Goal: Communication & Community: Answer question/provide support

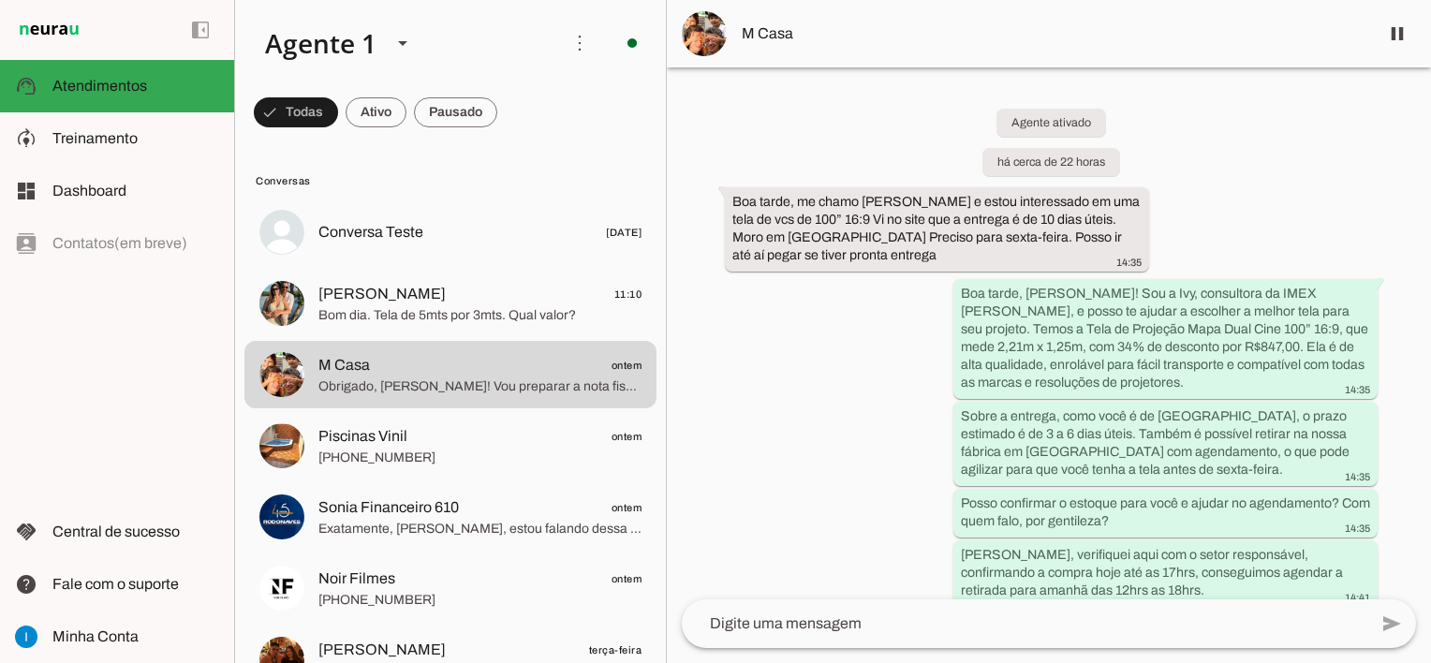
scroll to position [1772, 0]
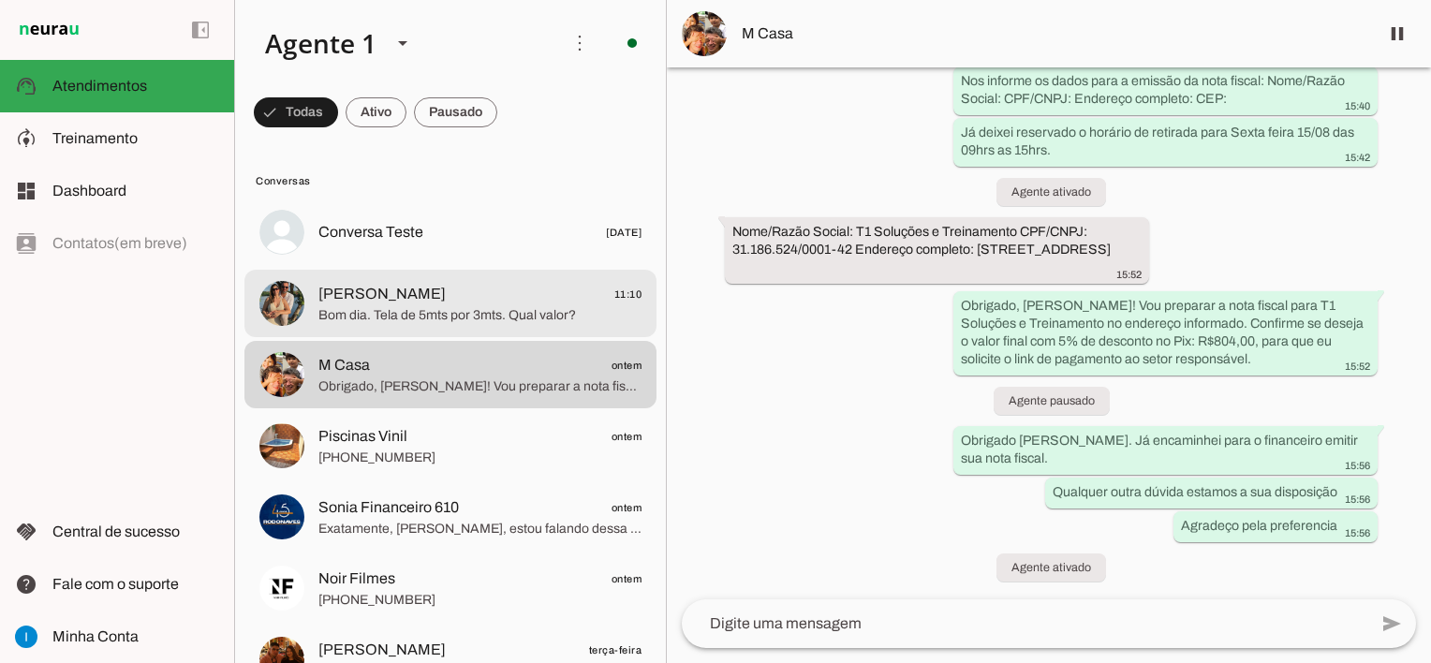
click at [410, 314] on span "Bom dia. Tela de 5mts por 3mts. Qual valor?" at bounding box center [480, 315] width 323 height 19
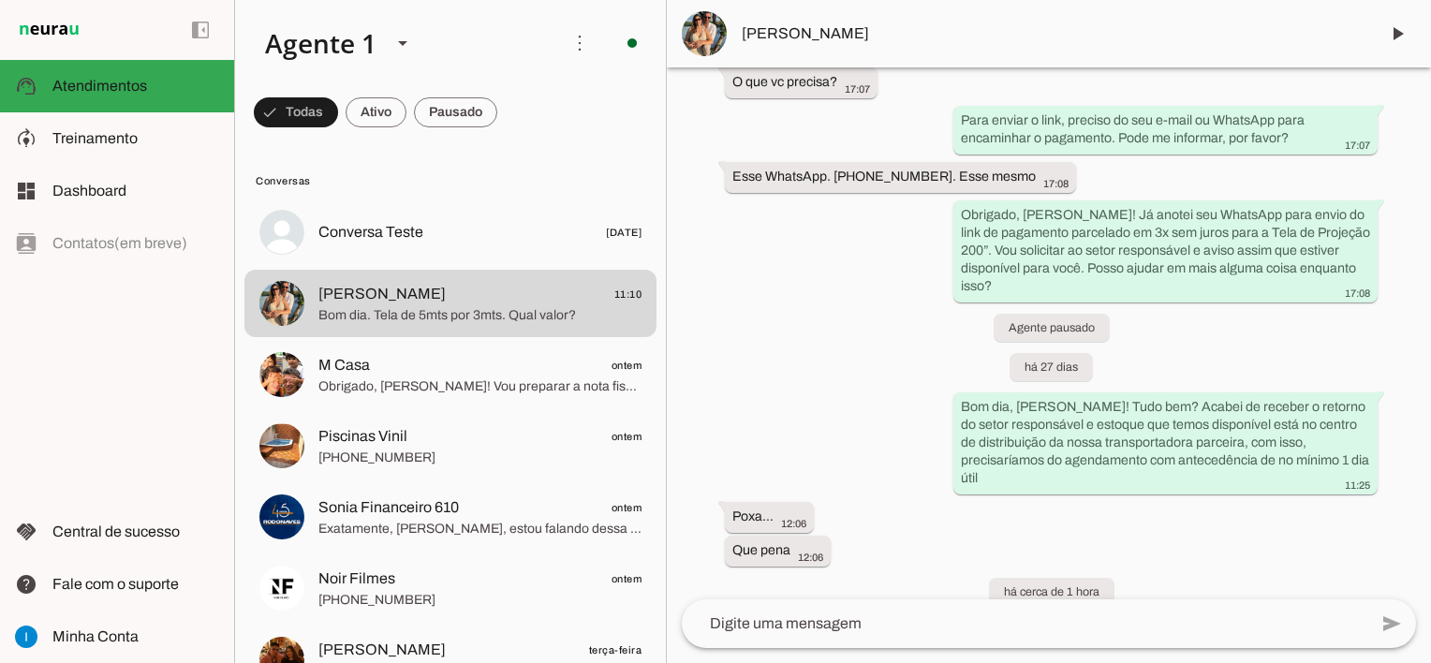
scroll to position [2200, 0]
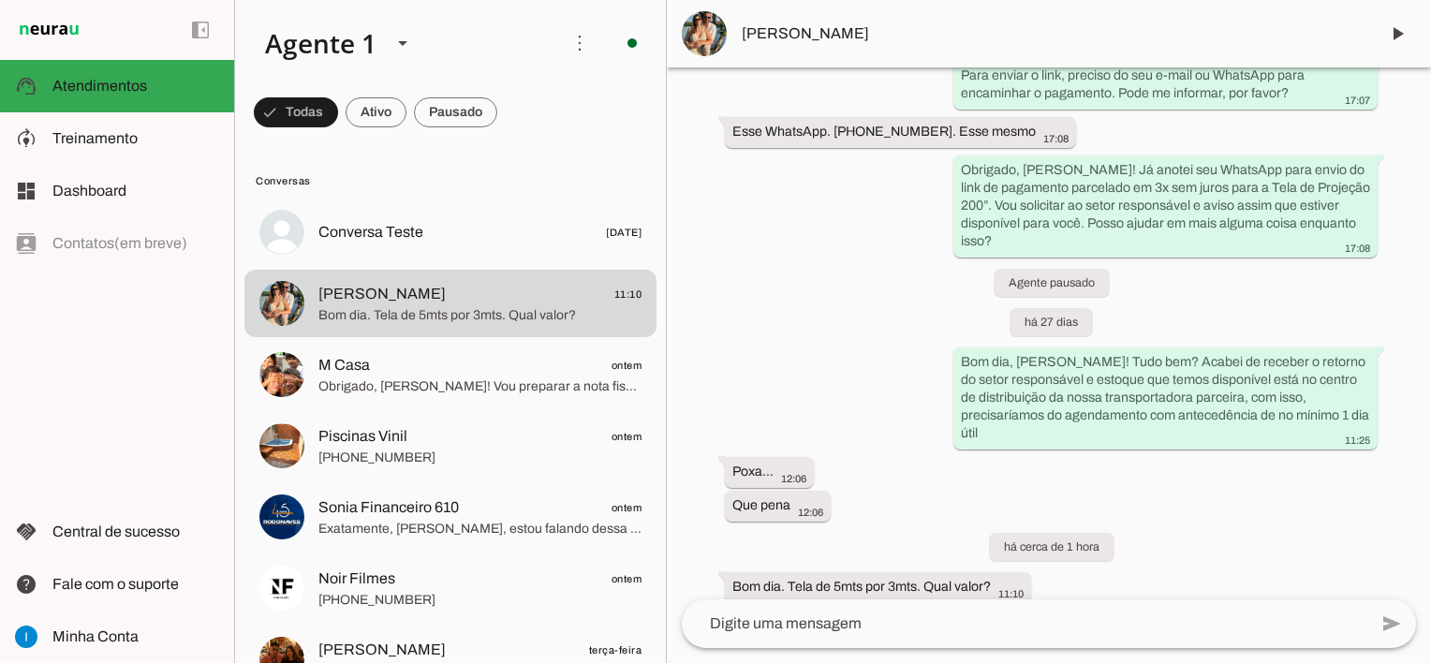
click at [885, 618] on textarea at bounding box center [1025, 624] width 686 height 22
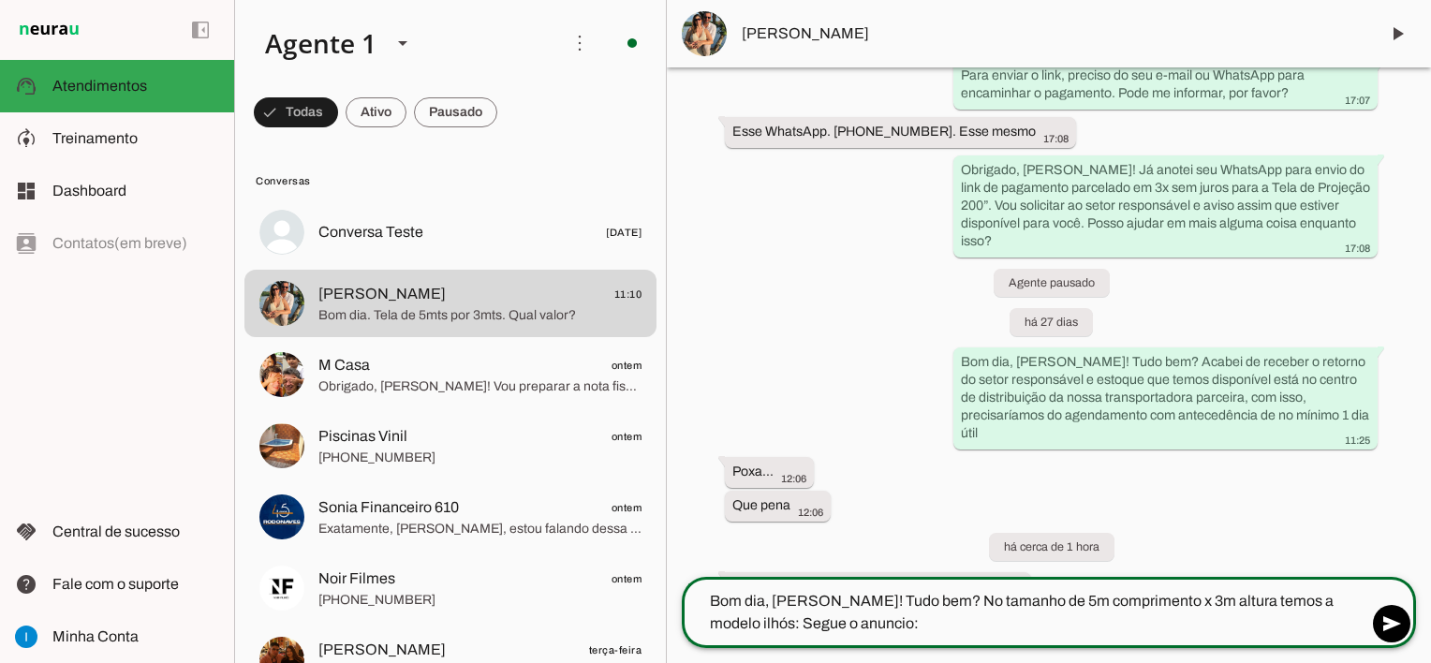
type textarea "Bom dia, [PERSON_NAME]! Tudo bem? No tamanho de 5m comprimento x 3m altura temo…"
type md-outlined-text-field "Bom dia, [PERSON_NAME]! Tudo bem? No tamanho de 5m comprimento x 3m altura temo…"
paste textarea "[URL][DOMAIN_NAME]"
type textarea "Bom dia, [PERSON_NAME]! Tudo bem? No tamanho de 5m comprimento x 3m altura temo…"
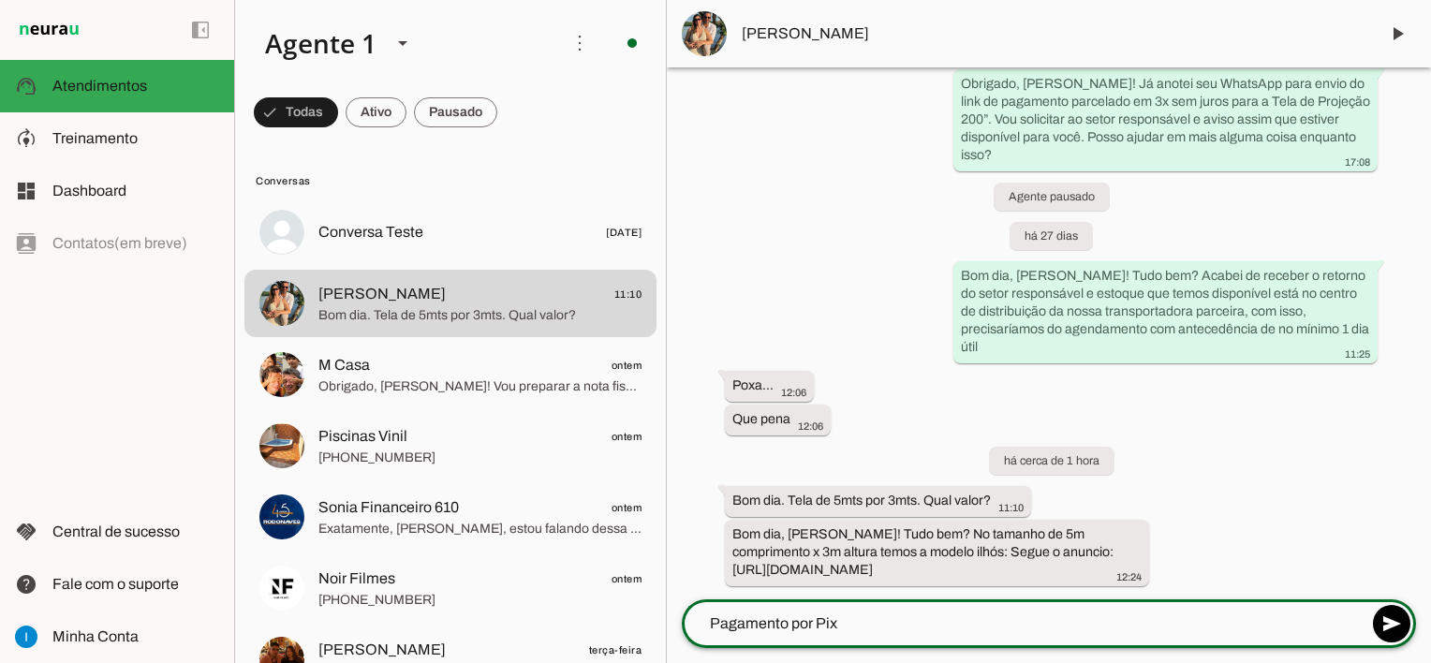
scroll to position [2291, 0]
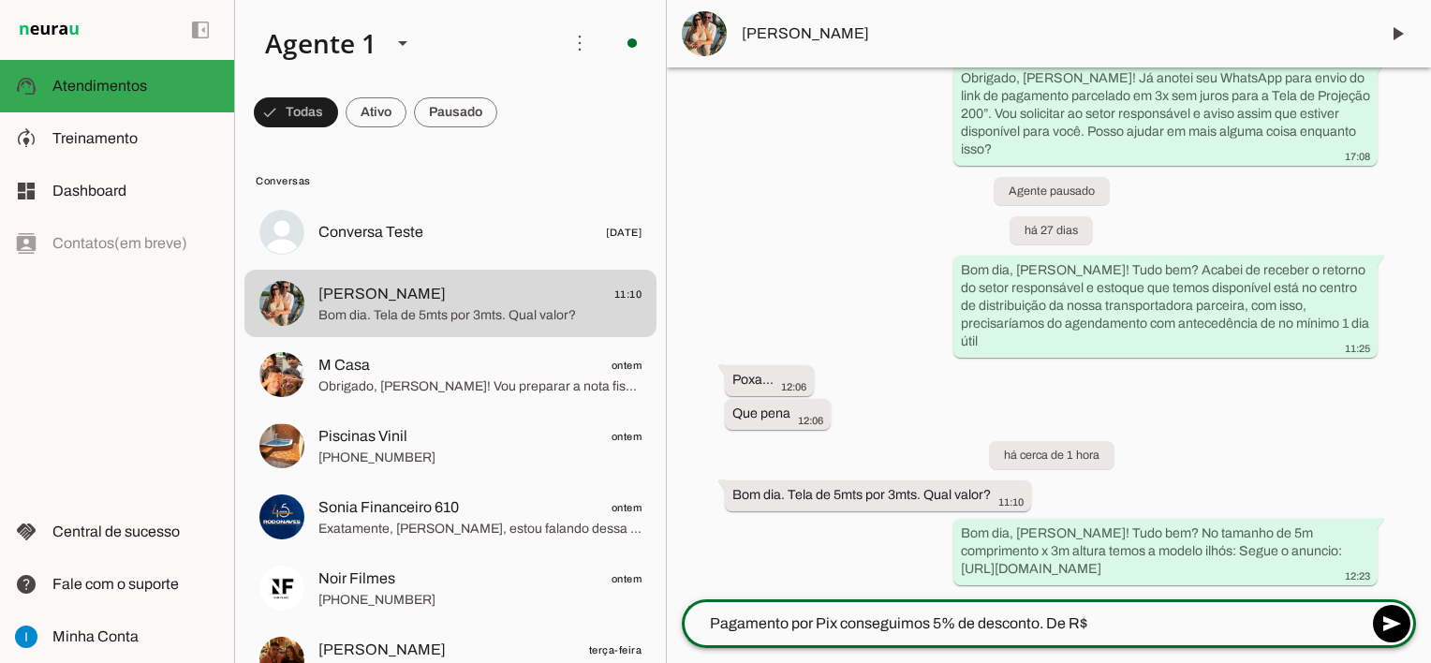
type textarea "Pagamento por Pix conseguimos 5% de desconto. De R$"
type md-outlined-text-field "Pagamento por Pix conseguimos 5% de desconto. De R$"
type textarea "Pagamento por Pix conseguimos 5% de desconto. De R$1437,00 por R$"
type md-outlined-text-field "Pagamento por Pix conseguimos 5% de desconto. De R$1437,00 por R$"
type textarea "Pagamento por Pix conseguimos 5% de desconto. De R$1437,00 por R$1365"
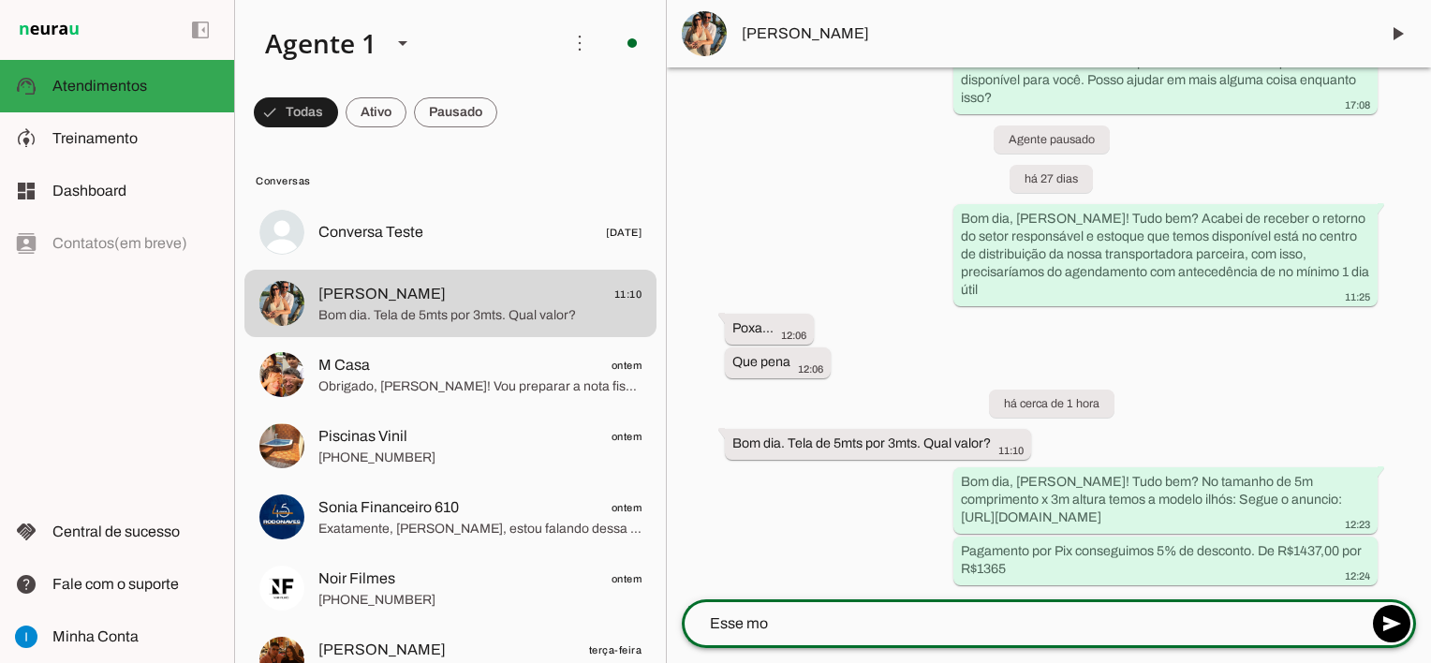
scroll to position [2342, 0]
type textarea "Esse modelo te atende?"
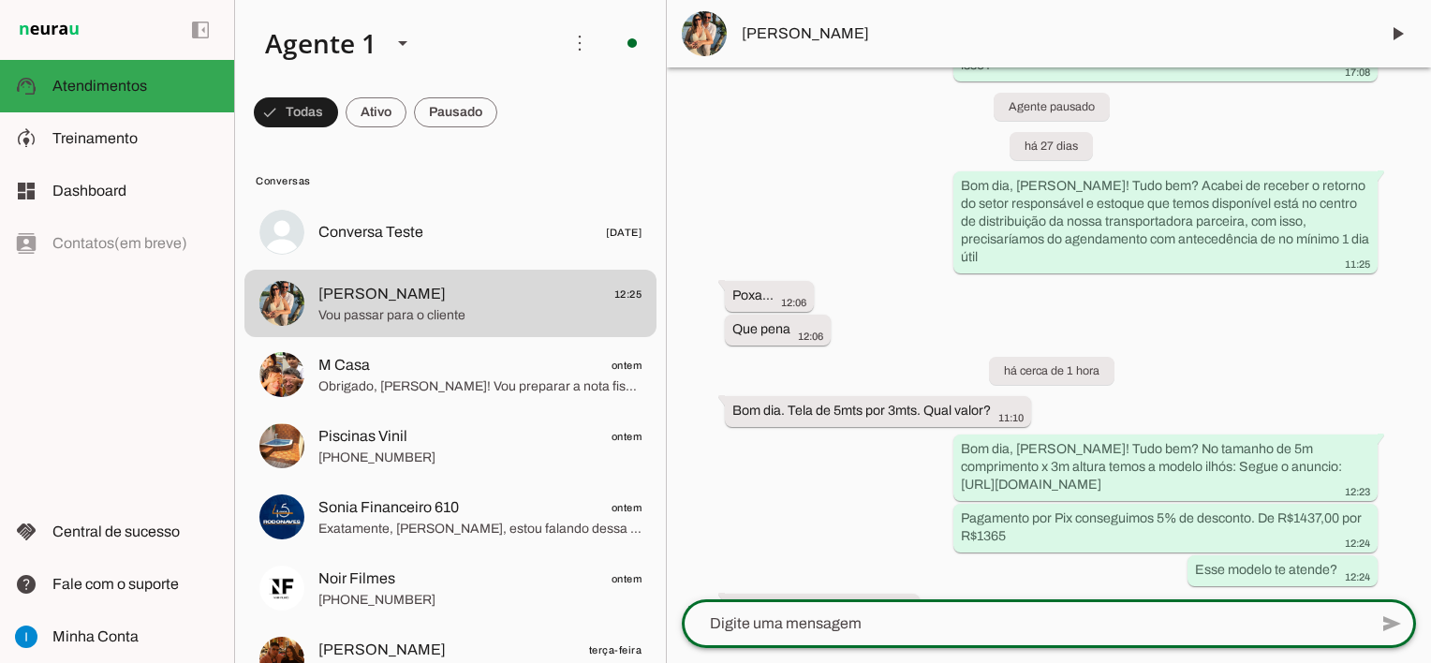
scroll to position [2415, 0]
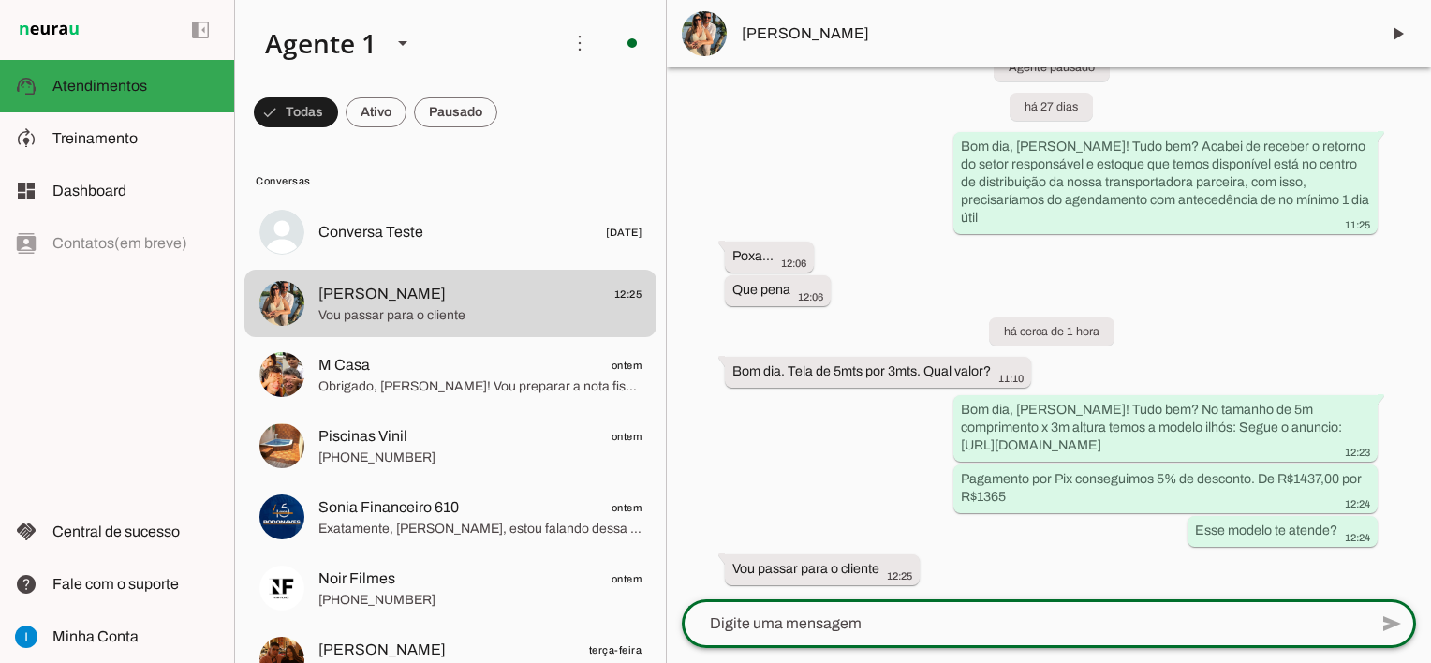
click at [810, 620] on textarea at bounding box center [1025, 624] width 686 height 22
type textarea "Combinado, qualquer outra dúvida estou a sua disposição tudo bem?"
type md-outlined-text-field "Combinado, qualquer outra dúvida estou a sua disposição tudo bem?"
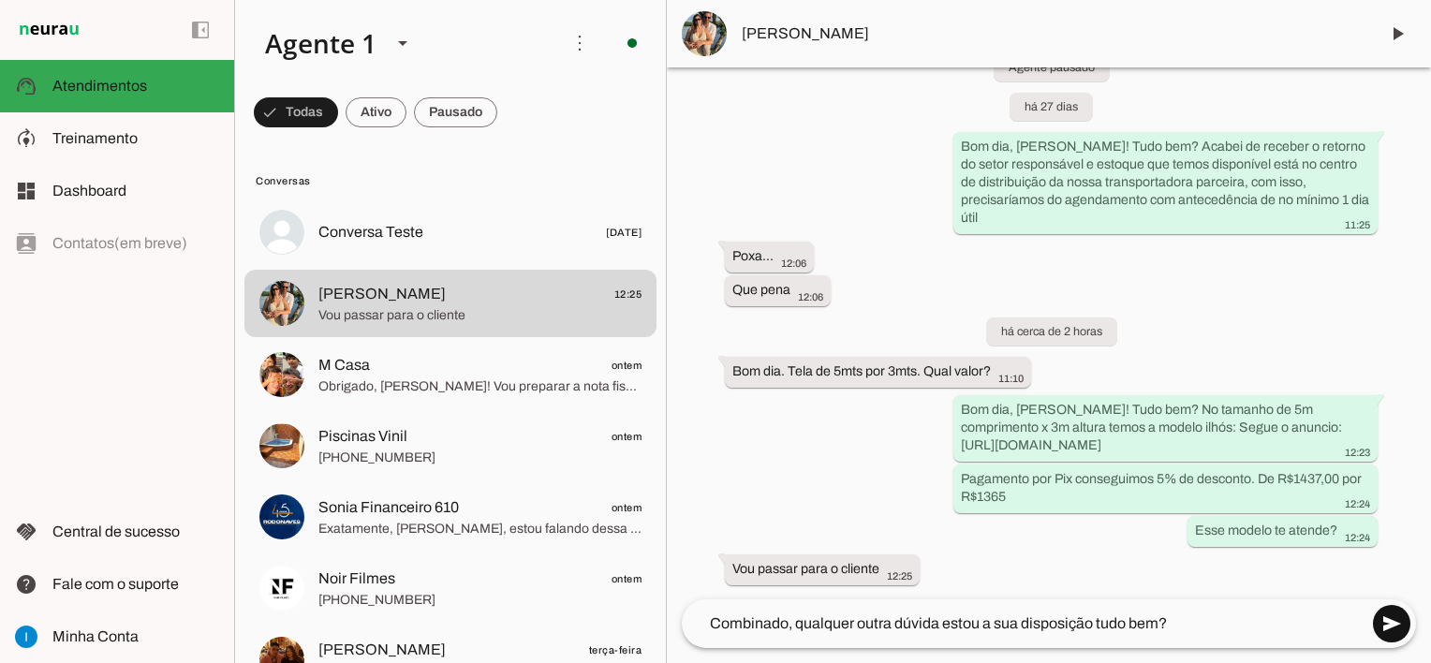
click at [1389, 630] on span at bounding box center [1392, 623] width 45 height 45
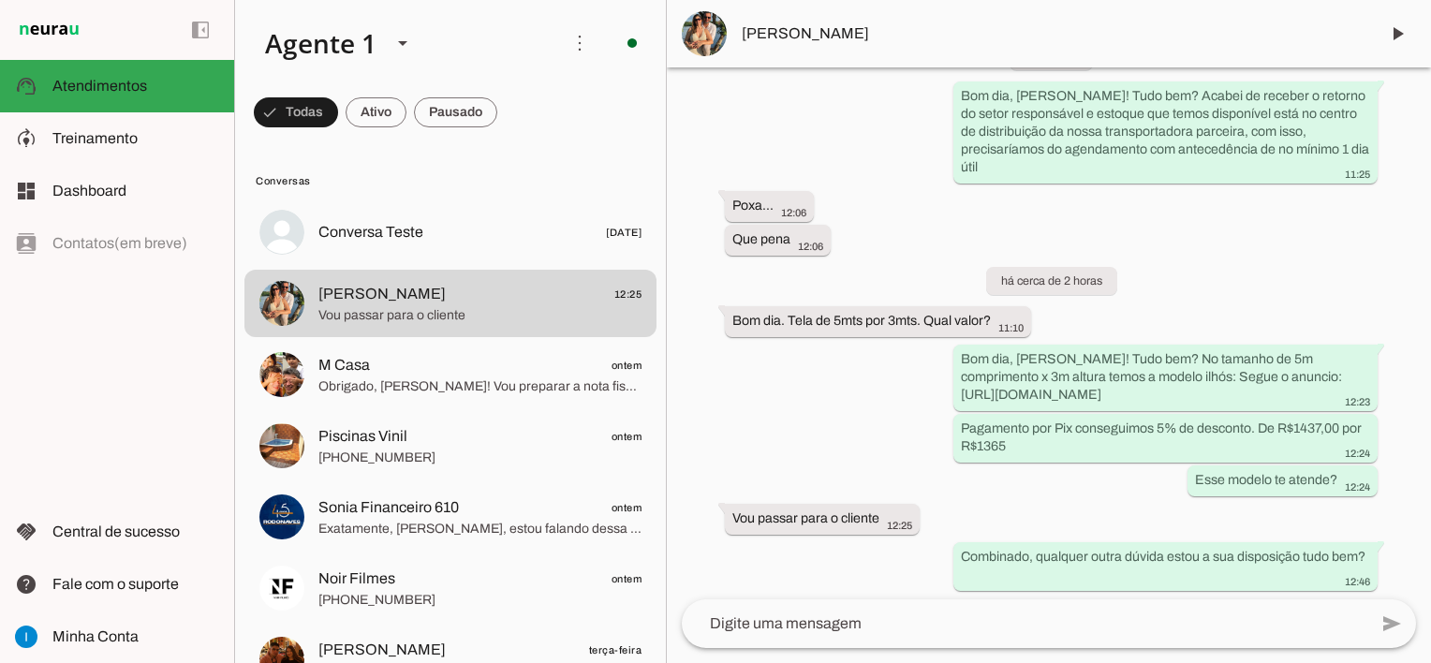
scroll to position [2471, 0]
